Goal: Obtain resource: Download file/media

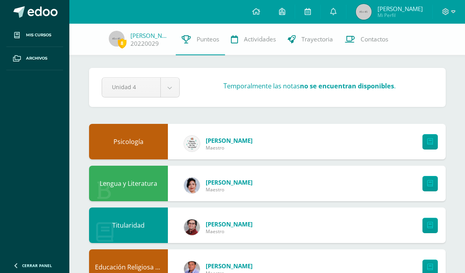
click at [332, 33] on link "Trayectoria" at bounding box center [310, 40] width 57 height 32
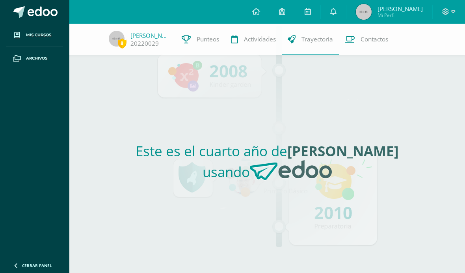
scroll to position [28, 0]
click at [336, 11] on icon at bounding box center [333, 11] width 6 height 7
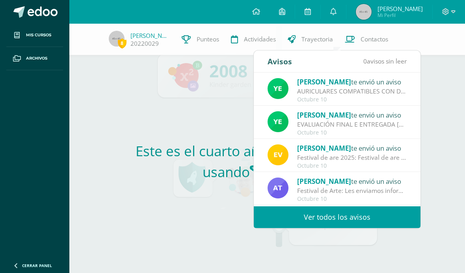
click at [381, 206] on link "Ver todos los avisos" at bounding box center [337, 217] width 167 height 22
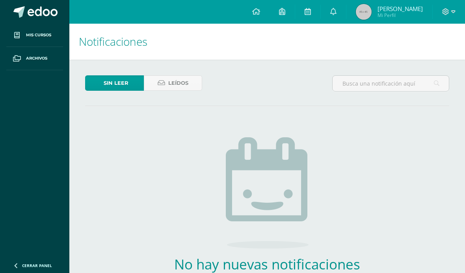
click at [186, 80] on span "Leídos" at bounding box center [178, 83] width 20 height 15
click at [172, 79] on span "Leídos" at bounding box center [178, 83] width 20 height 15
click at [158, 80] on icon at bounding box center [161, 83] width 7 height 7
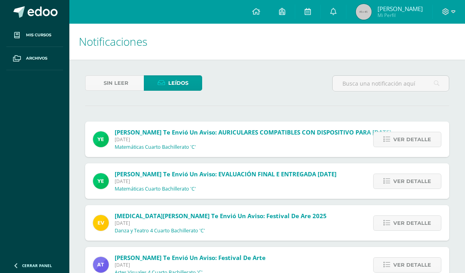
click at [393, 79] on input "text" at bounding box center [391, 83] width 116 height 15
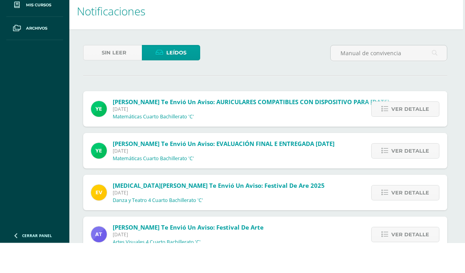
scroll to position [30, 2]
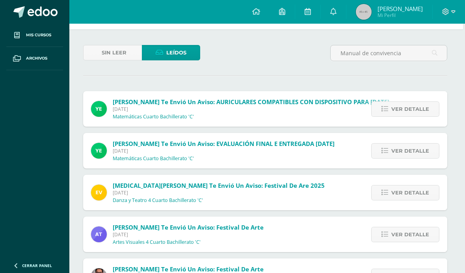
click at [410, 52] on input "Manual de convivencia" at bounding box center [389, 52] width 116 height 15
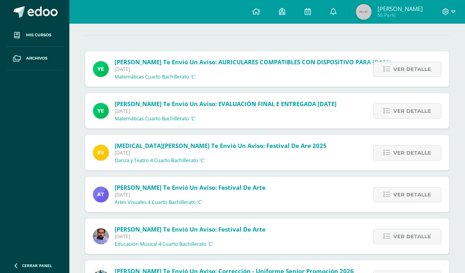
scroll to position [0, 0]
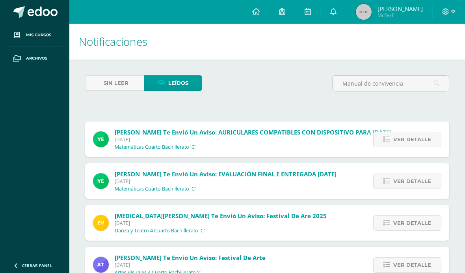
click at [429, 80] on input "Manual de convivencia" at bounding box center [391, 83] width 116 height 15
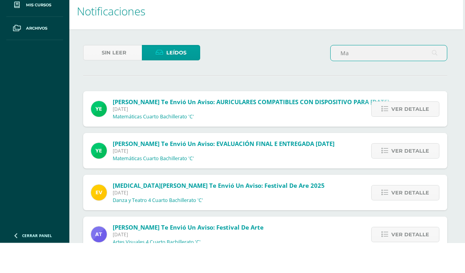
type input "M"
type input "L"
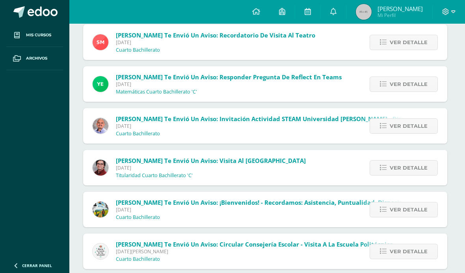
scroll to position [7369, 2]
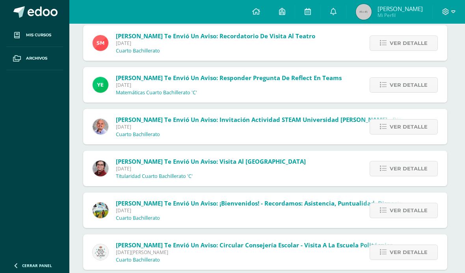
click at [377, 218] on link "Ver detalle" at bounding box center [404, 210] width 68 height 15
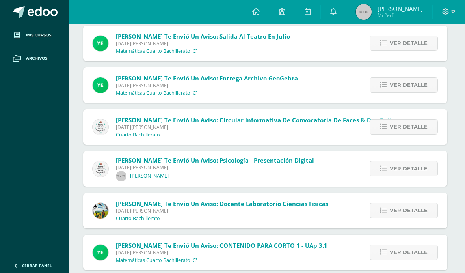
click at [393, 213] on span "Ver detalle" at bounding box center [409, 210] width 38 height 15
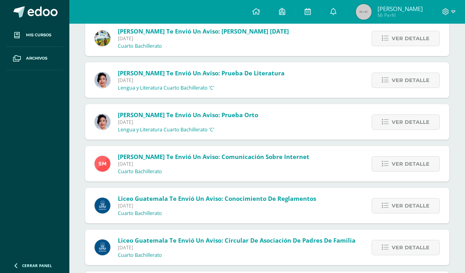
scroll to position [14462, 0]
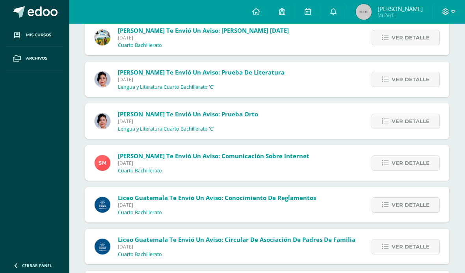
click at [401, 206] on span "Ver detalle" at bounding box center [411, 205] width 38 height 15
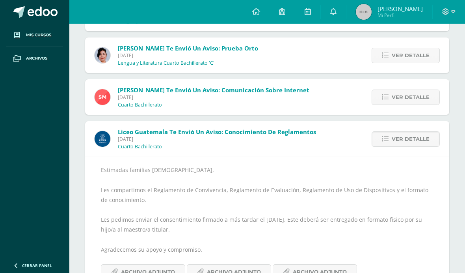
click at [163, 272] on span "Archivo Adjunto" at bounding box center [148, 272] width 54 height 15
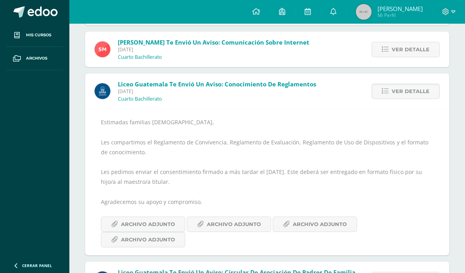
scroll to position [14515, 0]
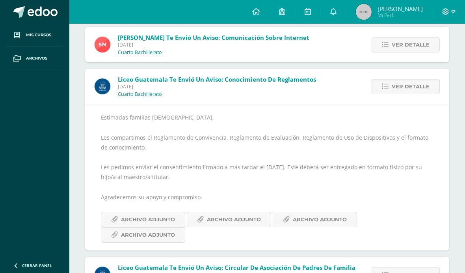
click at [238, 224] on span "Archivo Adjunto" at bounding box center [234, 219] width 54 height 15
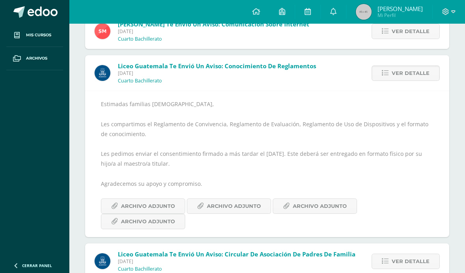
click at [317, 205] on span "Archivo Adjunto" at bounding box center [320, 206] width 54 height 15
click at [163, 224] on span "Archivo Adjunto" at bounding box center [148, 221] width 54 height 15
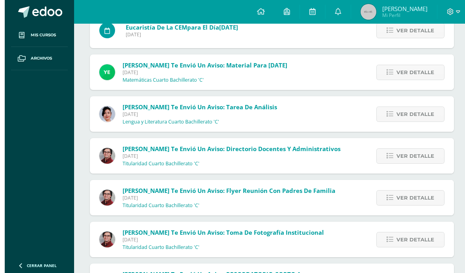
scroll to position [15204, 0]
